Goal: Transaction & Acquisition: Book appointment/travel/reservation

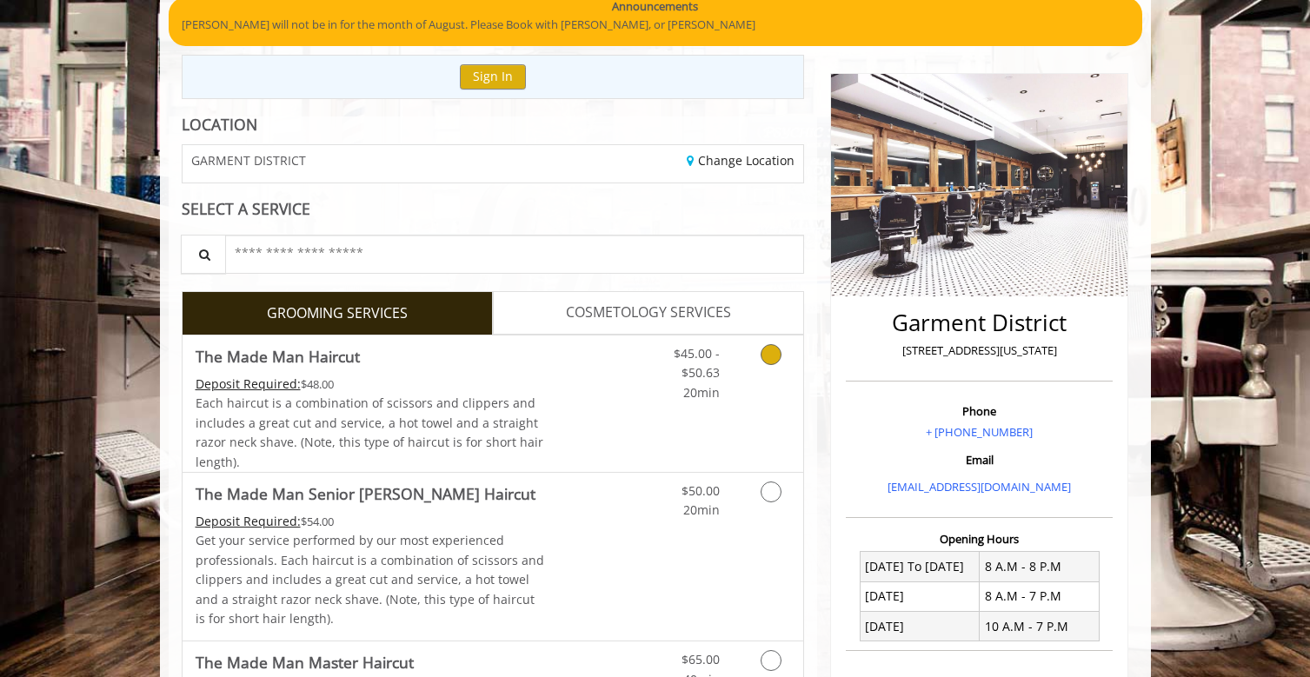
click at [756, 363] on link "Grooming services" at bounding box center [768, 369] width 44 height 67
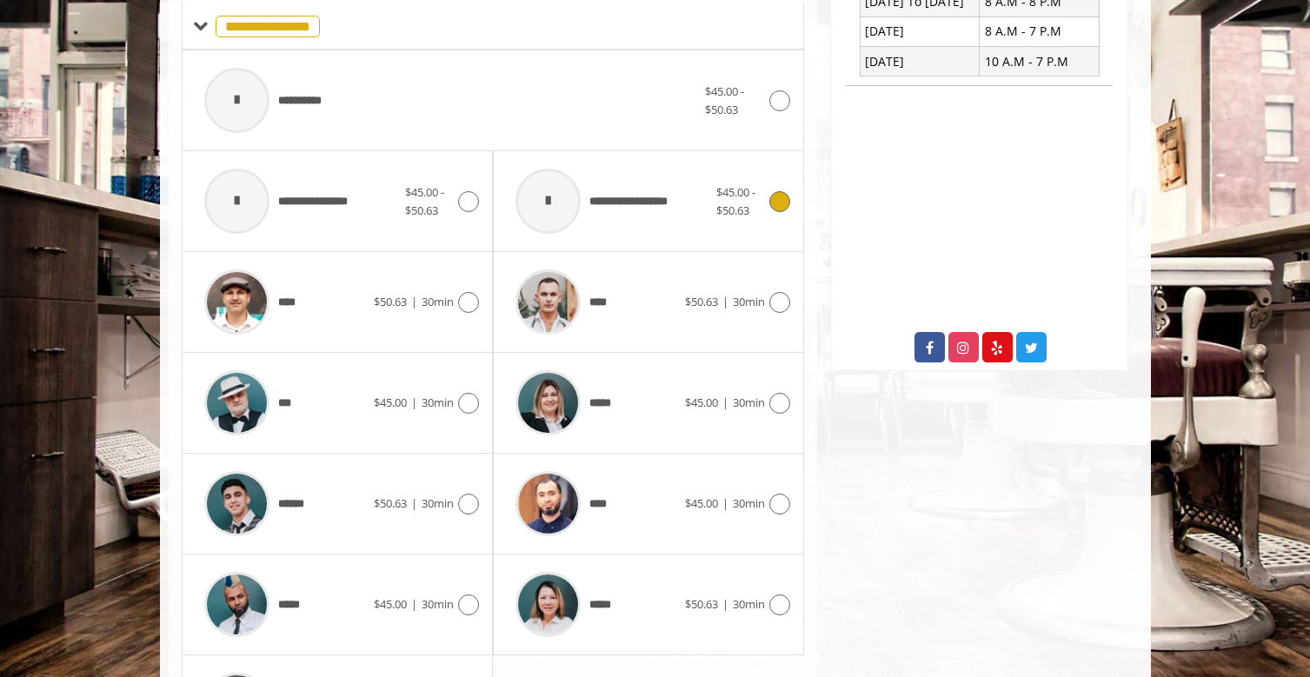
scroll to position [762, 0]
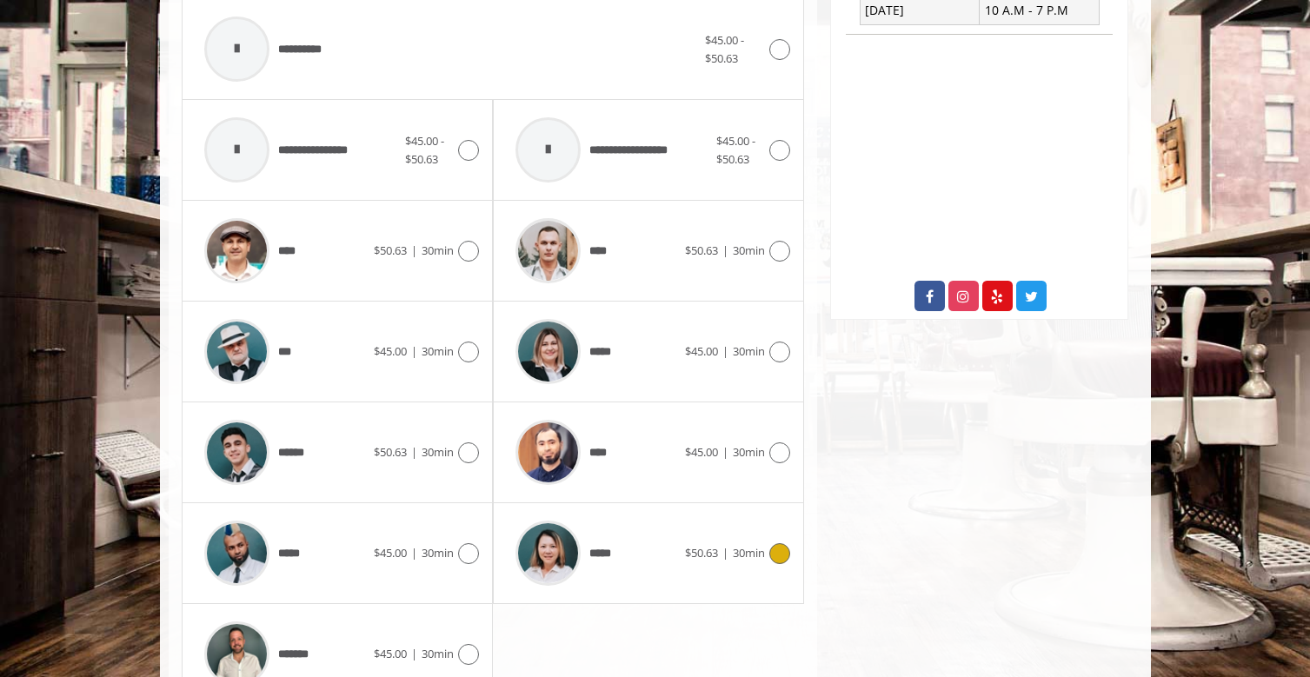
click at [664, 536] on div "*****" at bounding box center [596, 553] width 178 height 83
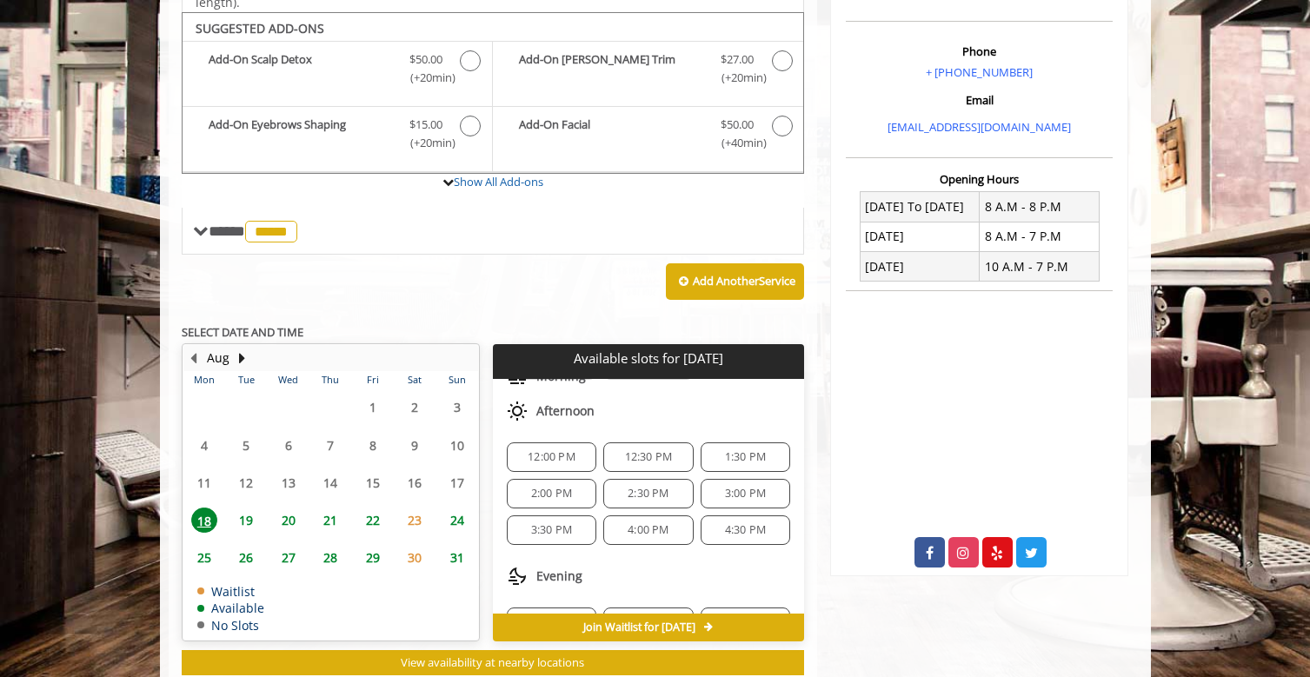
scroll to position [514, 0]
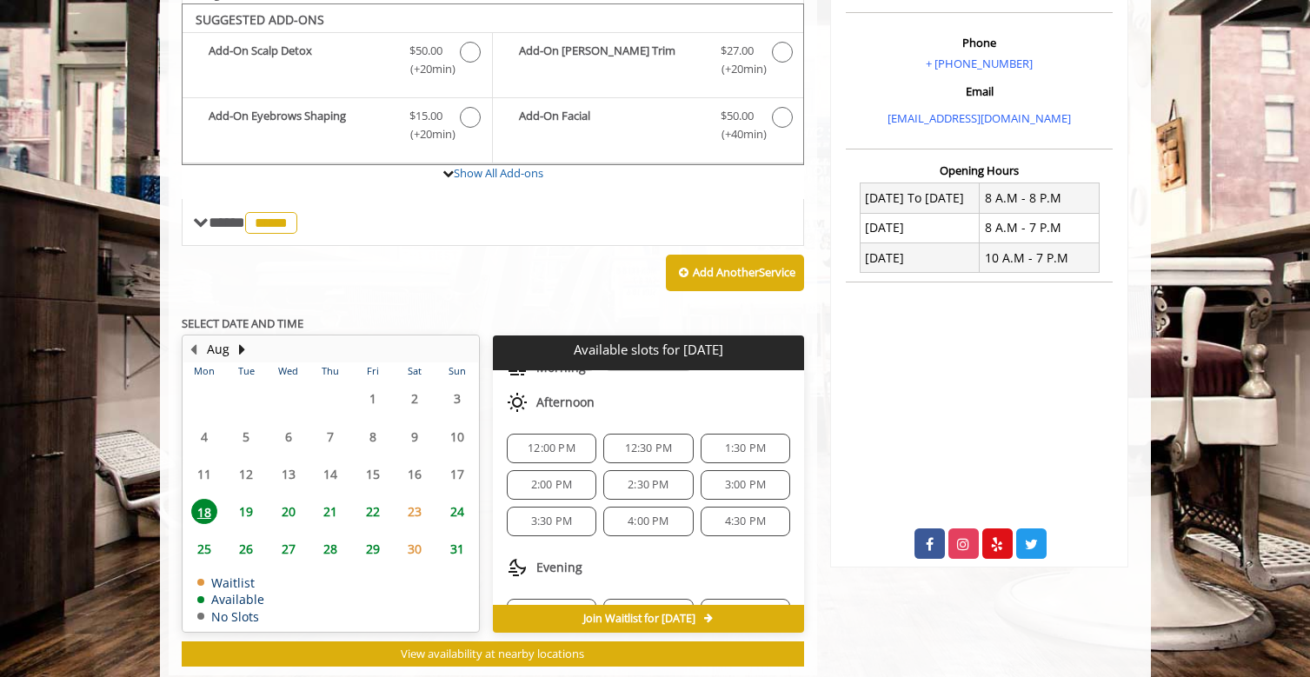
click at [576, 445] on span "12:00 PM" at bounding box center [552, 449] width 74 height 14
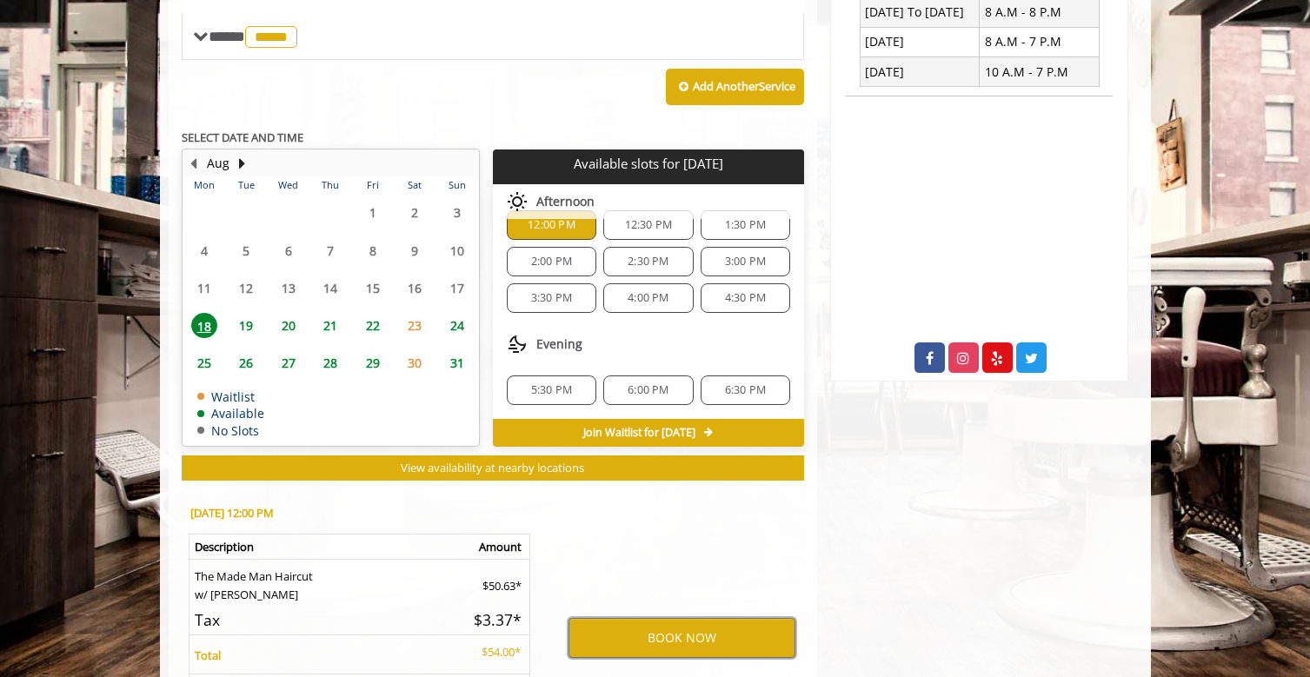
scroll to position [724, 0]
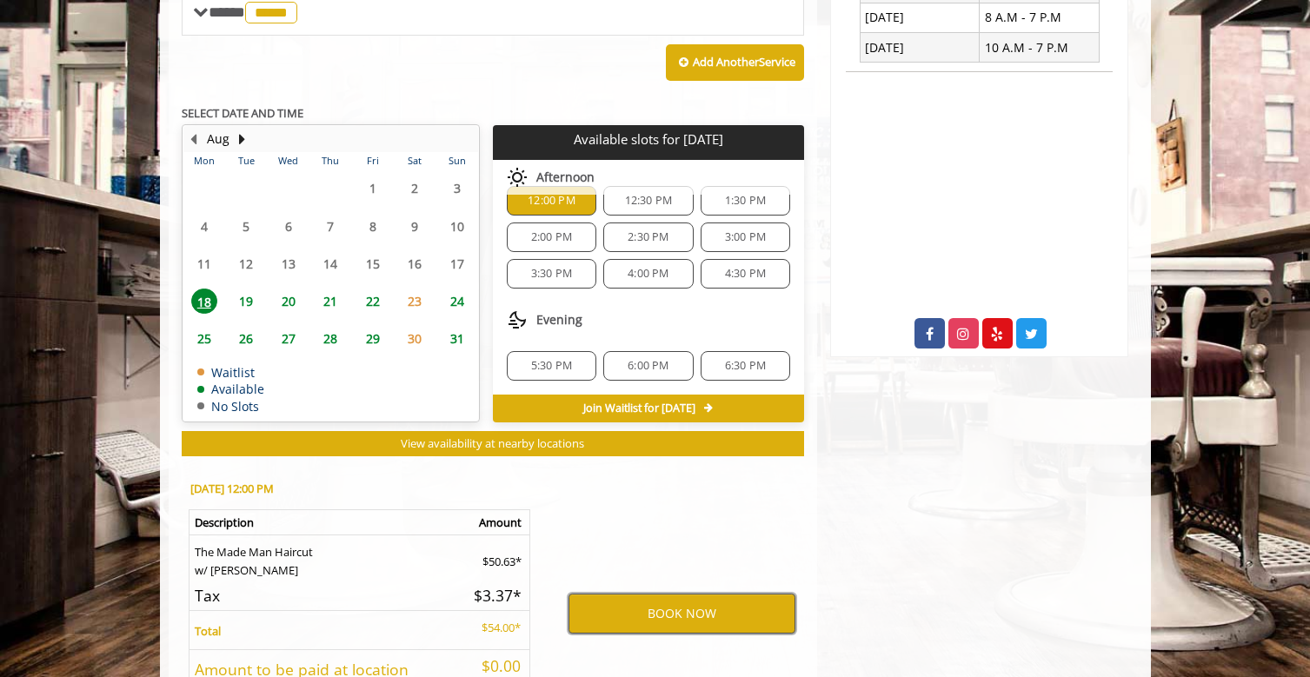
click at [741, 607] on button "BOOK NOW" at bounding box center [682, 614] width 227 height 40
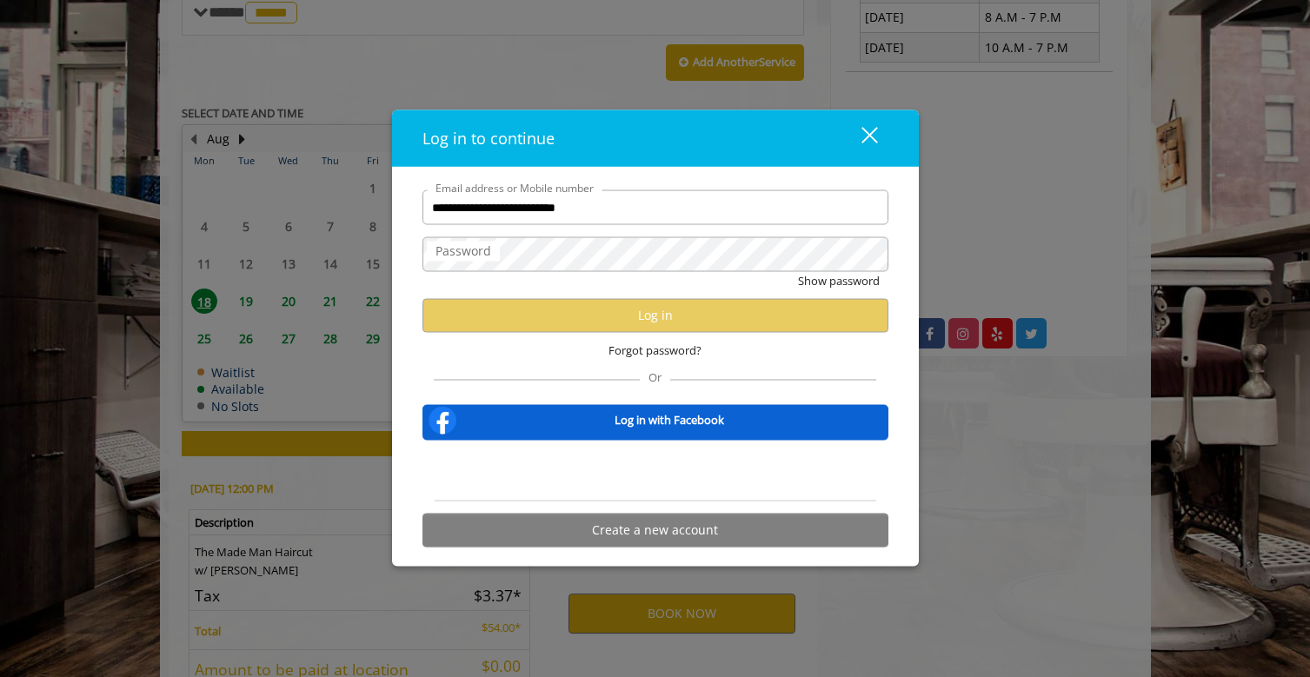
type input "**********"
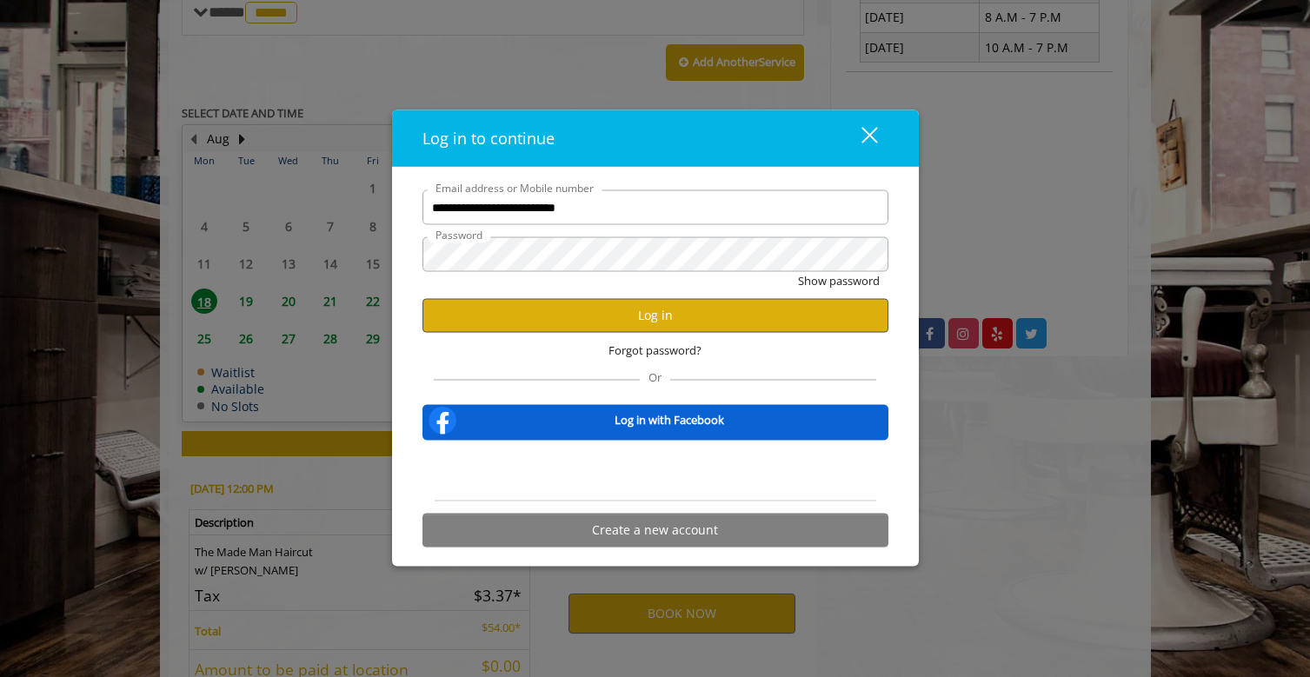
click at [691, 321] on button "Log in" at bounding box center [656, 315] width 466 height 34
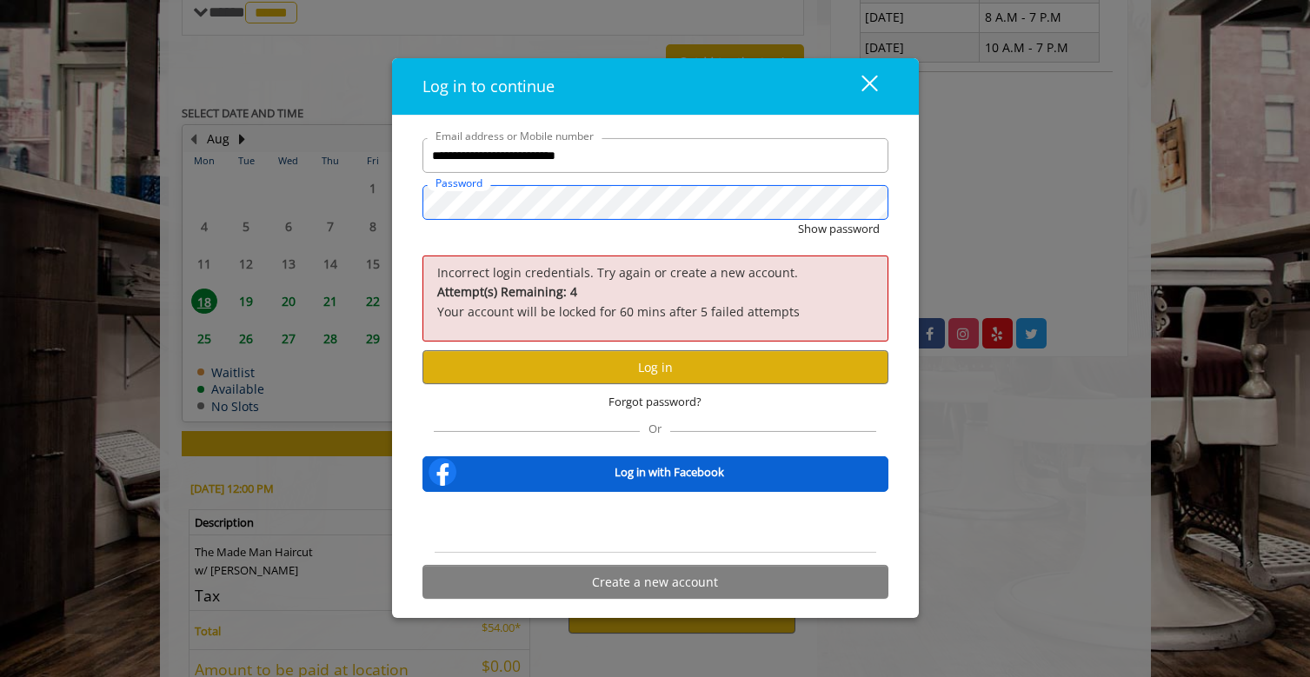
click at [837, 230] on button "Show password" at bounding box center [839, 229] width 82 height 18
click at [648, 363] on button "Log in" at bounding box center [656, 367] width 466 height 34
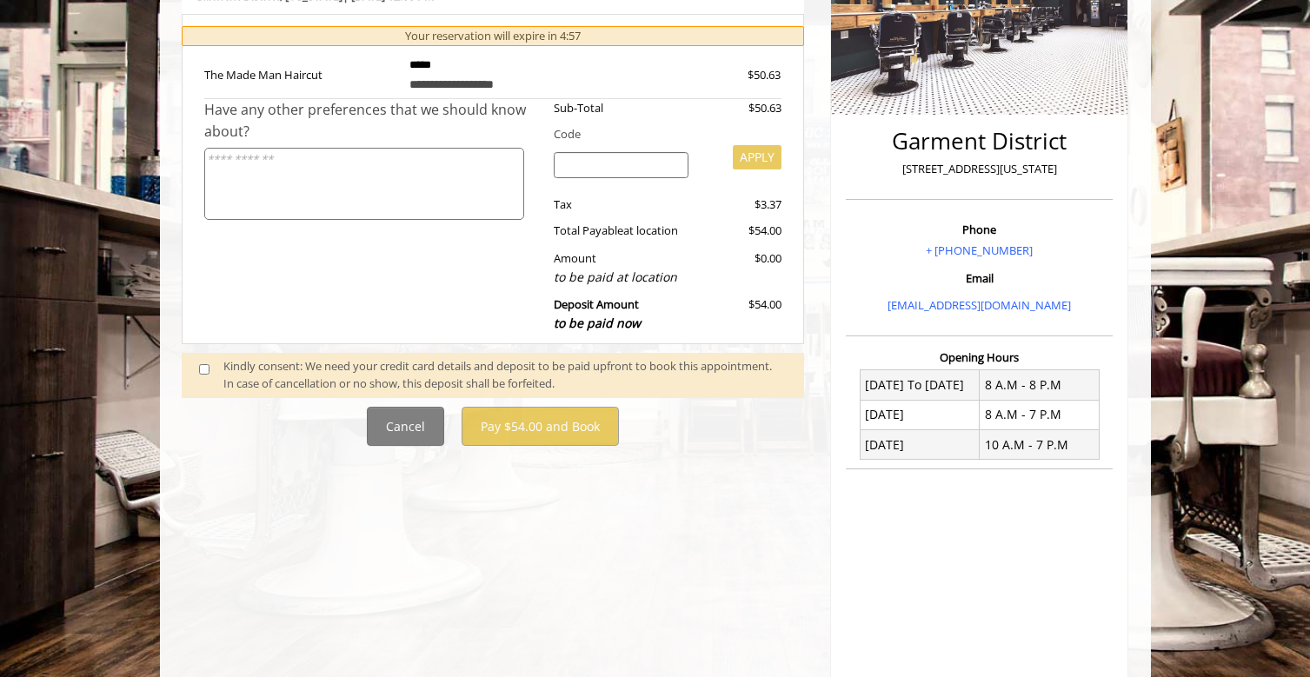
scroll to position [330, 0]
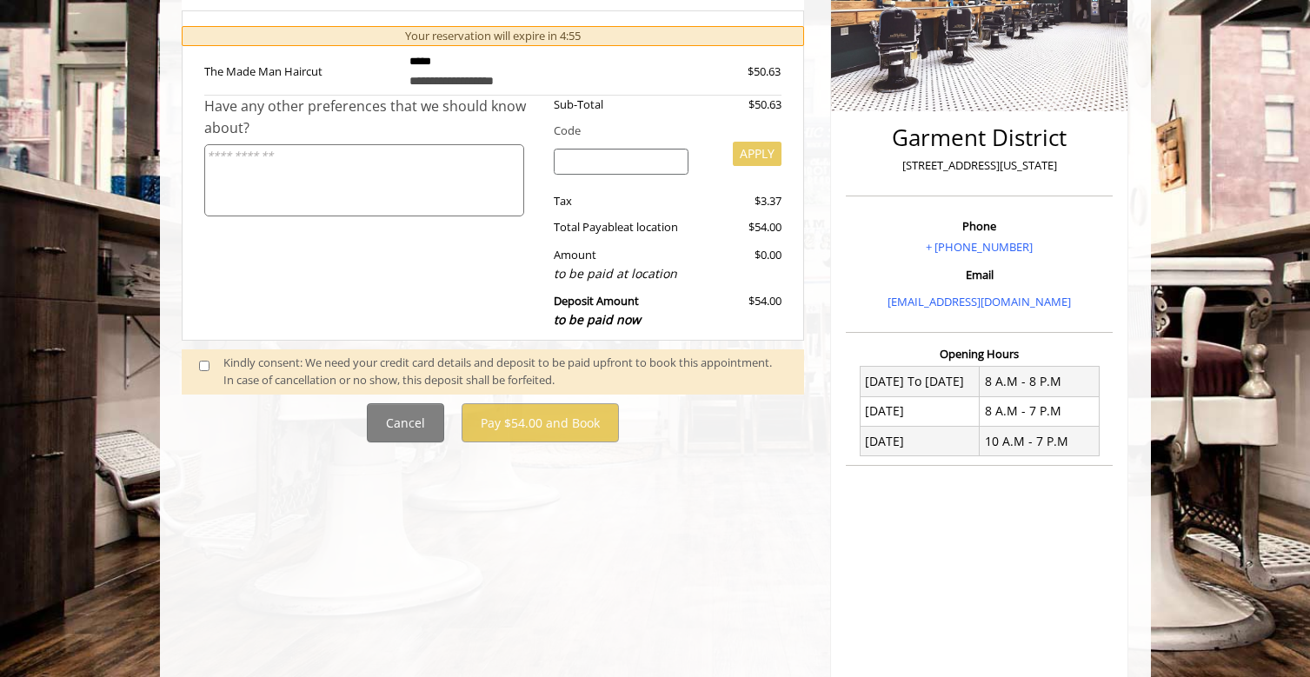
click at [212, 360] on span at bounding box center [211, 372] width 51 height 37
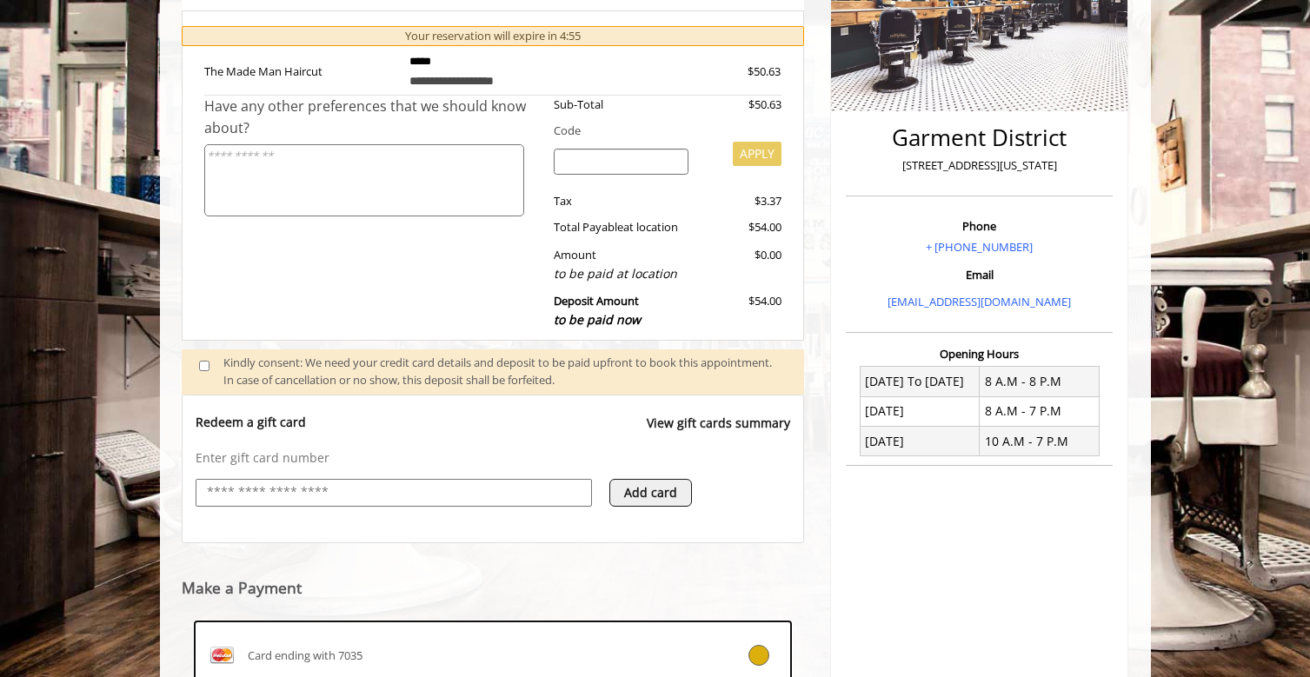
scroll to position [288, 0]
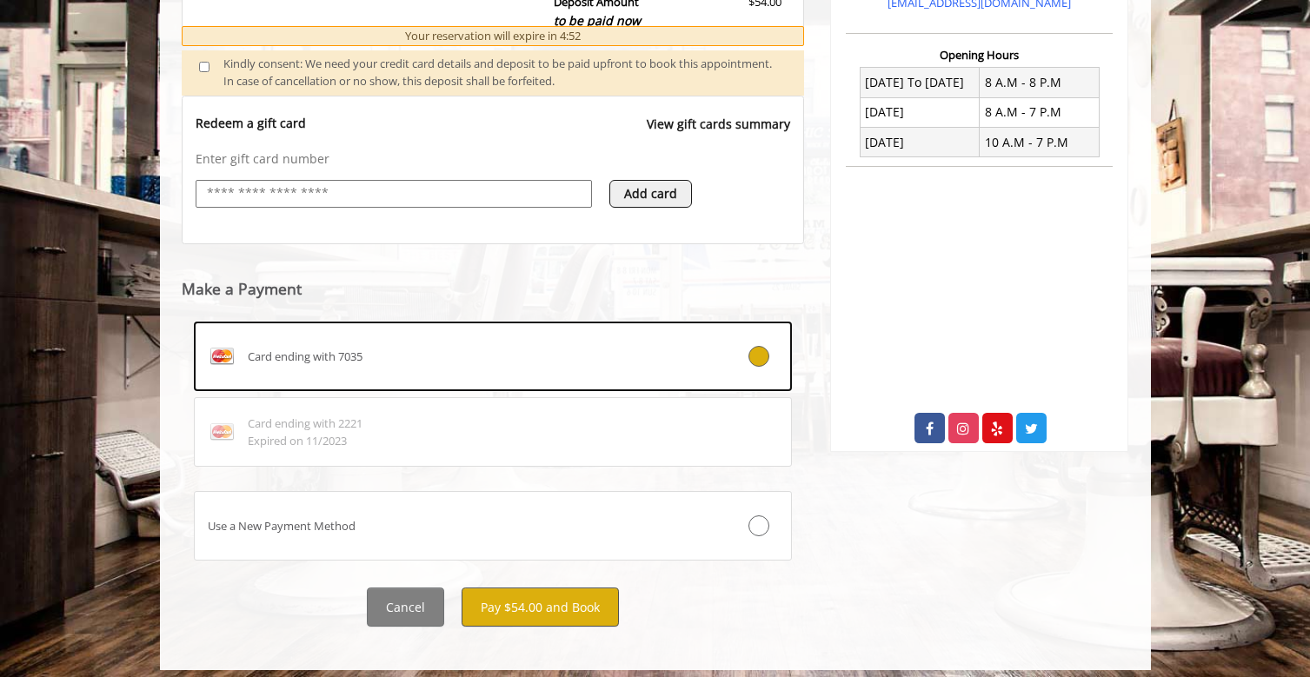
click at [606, 588] on button "Pay $54.00 and Book" at bounding box center [540, 607] width 157 height 39
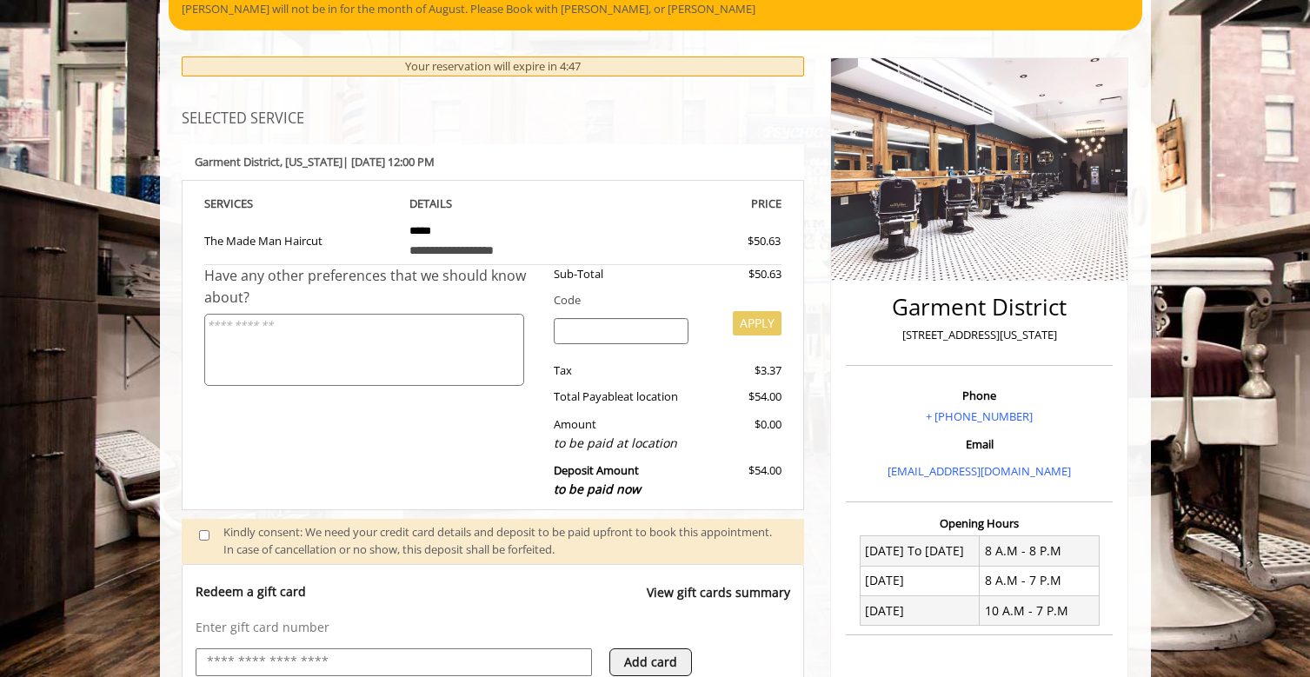
scroll to position [37, 0]
